Goal: Information Seeking & Learning: Learn about a topic

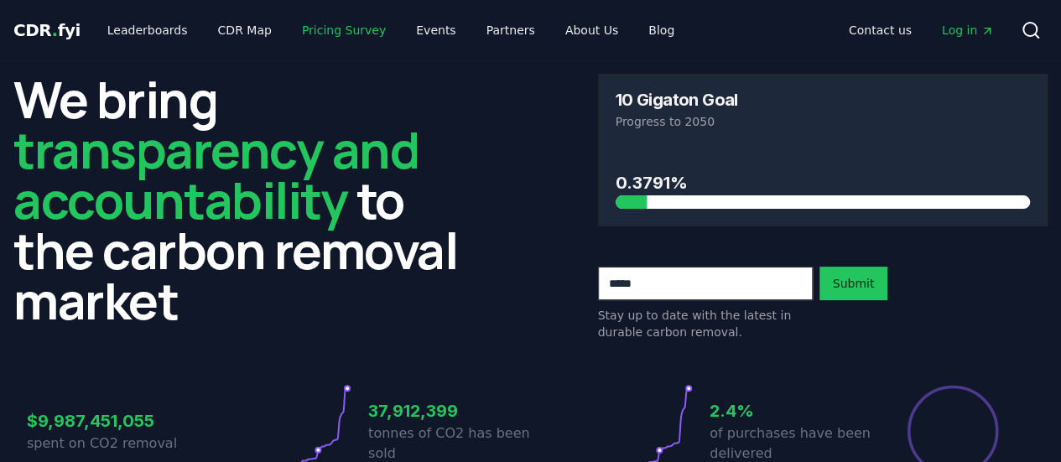
click at [341, 21] on link "Pricing Survey" at bounding box center [344, 30] width 111 height 30
click at [220, 22] on link "CDR Map" at bounding box center [245, 30] width 81 height 30
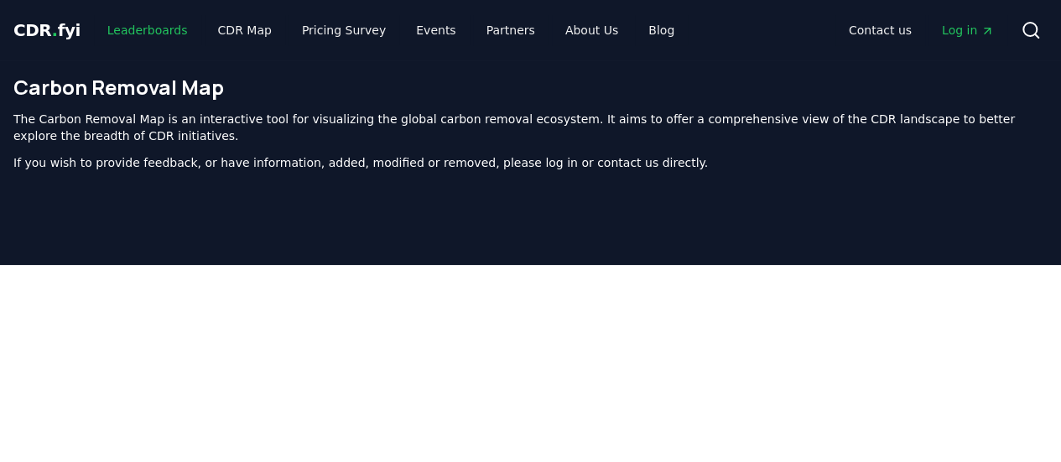
click at [129, 26] on link "Leaderboards" at bounding box center [147, 30] width 107 height 30
click at [317, 29] on link "Pricing Survey" at bounding box center [344, 30] width 111 height 30
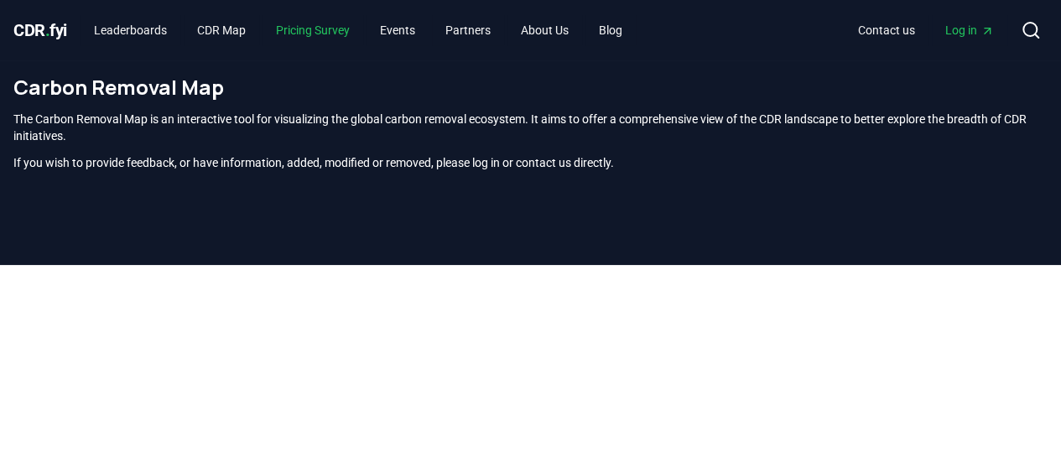
click at [358, 23] on link "Pricing Survey" at bounding box center [313, 30] width 101 height 30
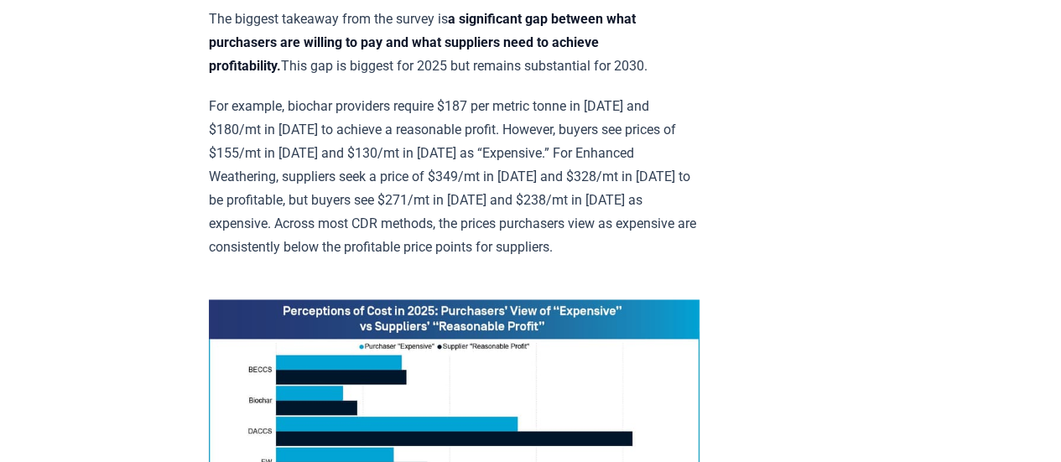
scroll to position [923, 0]
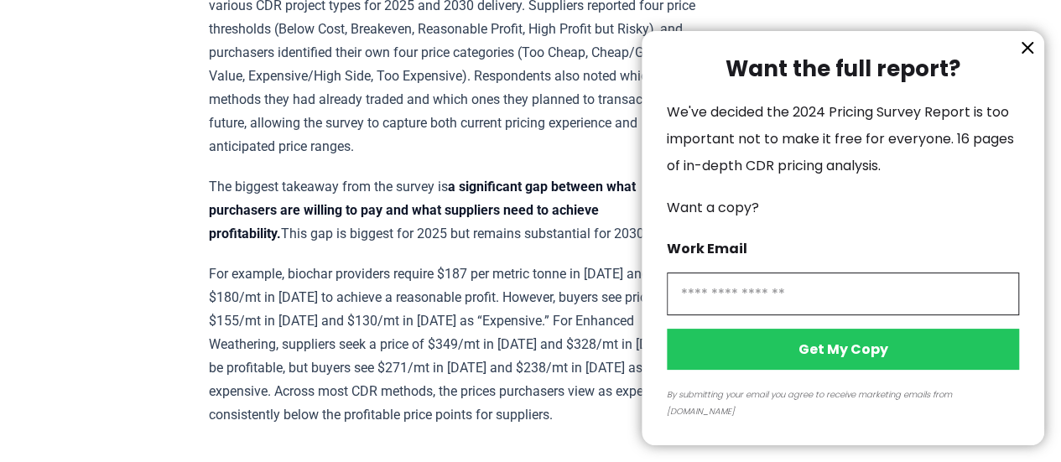
click at [1027, 53] on icon "information" at bounding box center [1027, 48] width 10 height 10
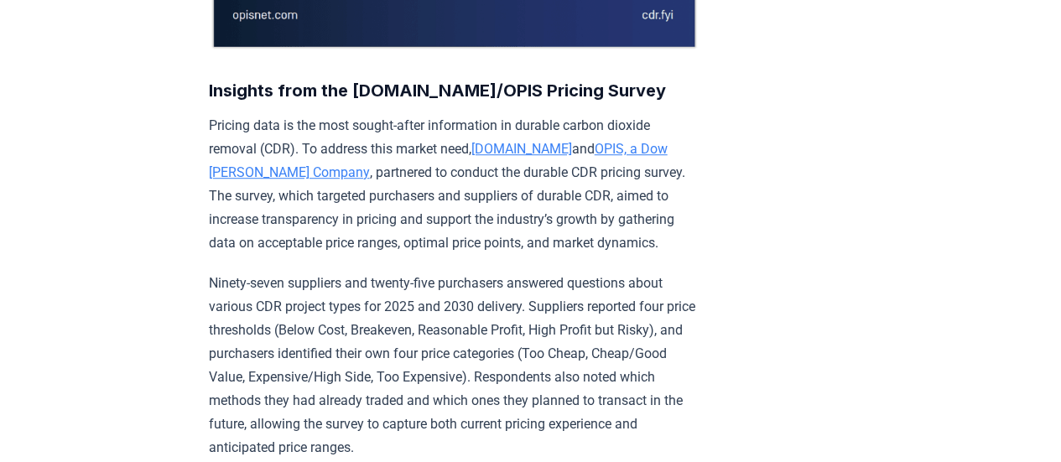
scroll to position [521, 0]
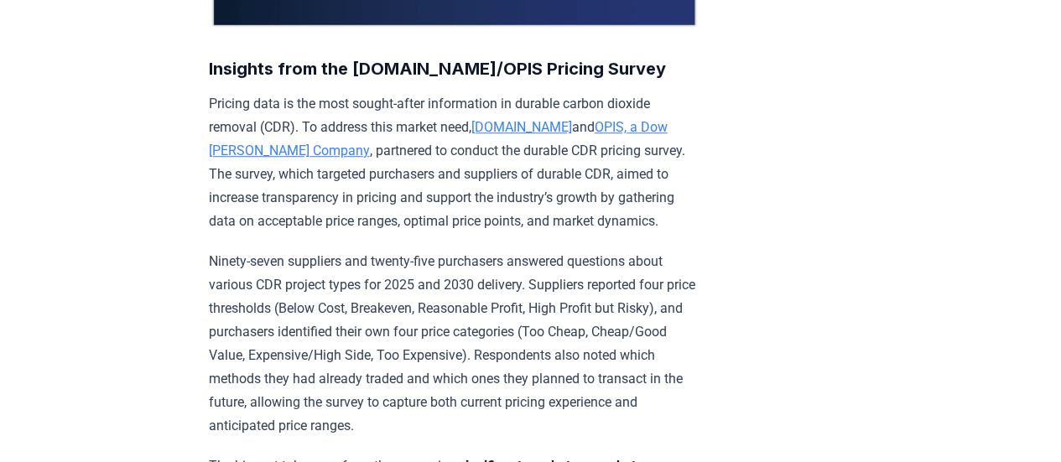
drag, startPoint x: 998, startPoint y: 162, endPoint x: 924, endPoint y: 89, distance: 103.8
